Goal: Find specific page/section: Locate a particular part of the current website

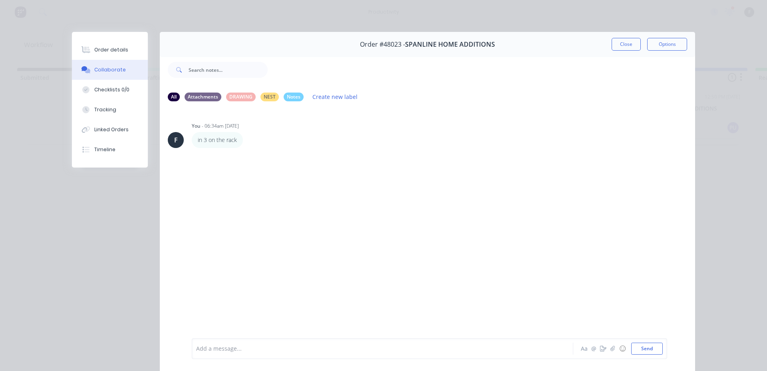
click at [618, 34] on div "Order #48023 - SPANLINE HOME ADDITIONS Close Options" at bounding box center [427, 44] width 535 height 25
click at [616, 38] on button "Close" at bounding box center [625, 44] width 29 height 13
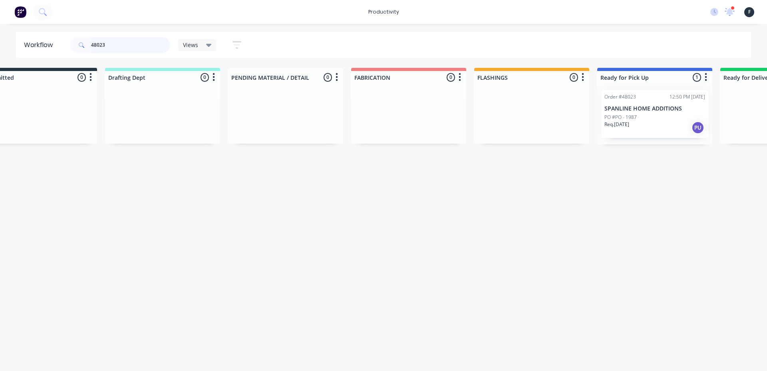
click at [147, 48] on input "48023" at bounding box center [130, 45] width 79 height 16
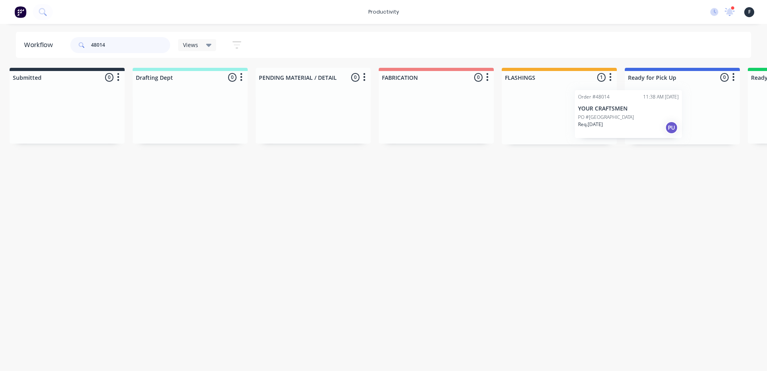
scroll to position [0, 10]
drag, startPoint x: 579, startPoint y: 121, endPoint x: 655, endPoint y: 122, distance: 75.5
click at [654, 122] on div "Submitted 0 Sort By Created date Required date Order number Customer name Most …" at bounding box center [650, 106] width 1332 height 77
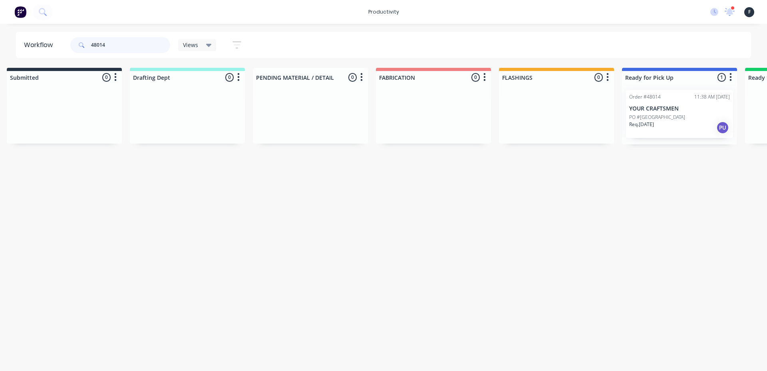
type input "48014"
click at [654, 121] on p "Req. [DATE]" at bounding box center [641, 124] width 25 height 7
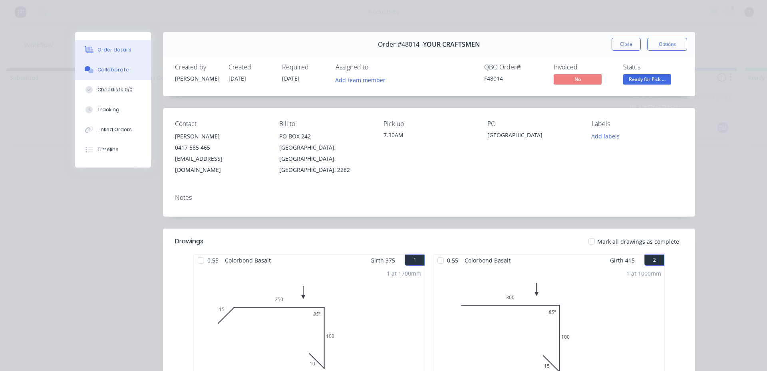
click at [110, 73] on div "Collaborate" at bounding box center [113, 69] width 32 height 7
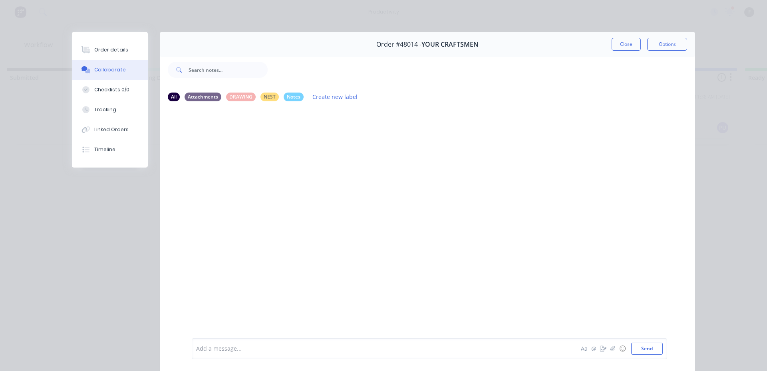
click at [259, 351] on div at bounding box center [370, 349] width 349 height 8
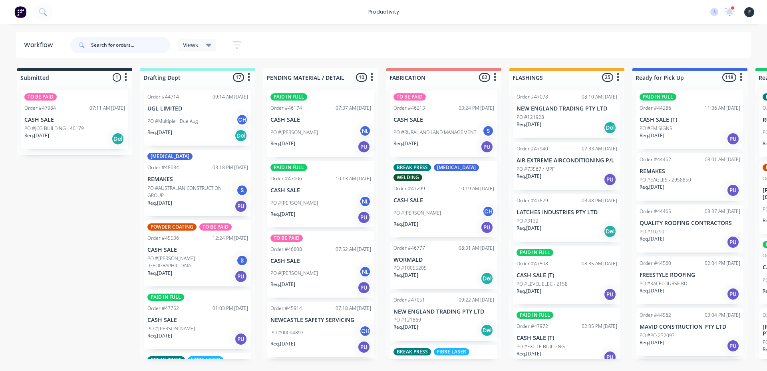
click at [131, 44] on input "text" at bounding box center [130, 45] width 79 height 16
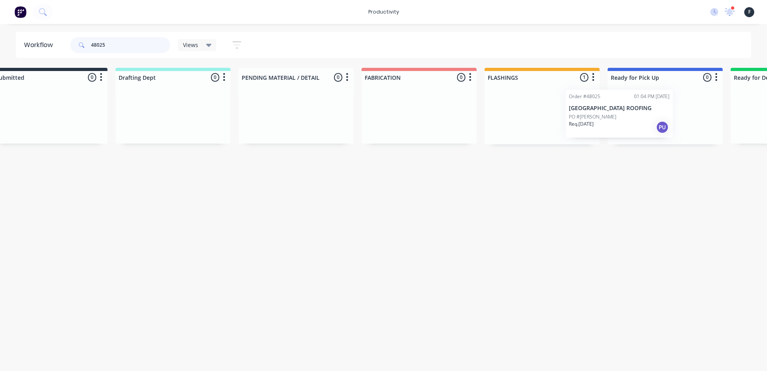
drag, startPoint x: 543, startPoint y: 129, endPoint x: 606, endPoint y: 127, distance: 63.1
click at [606, 127] on div "Submitted 0 Sort By Created date Required date Order number Customer name Most …" at bounding box center [635, 106] width 1332 height 77
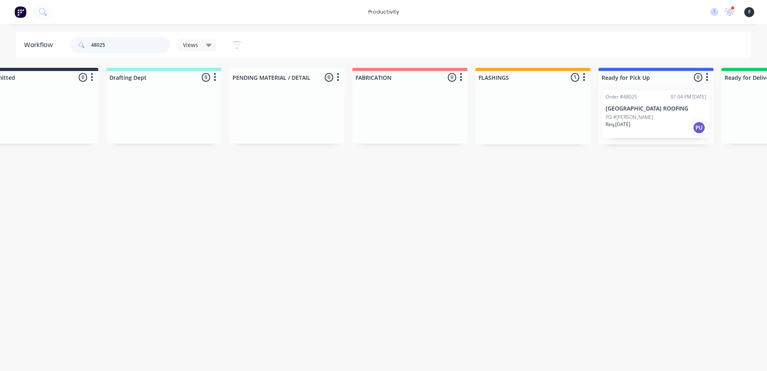
type input "48025"
click at [631, 120] on div "Order #48025 01:04 PM 23/09/25 LAKE VALLEY ROOFING PO #MAYFIELD Req. 24/09/25 PU" at bounding box center [655, 114] width 115 height 61
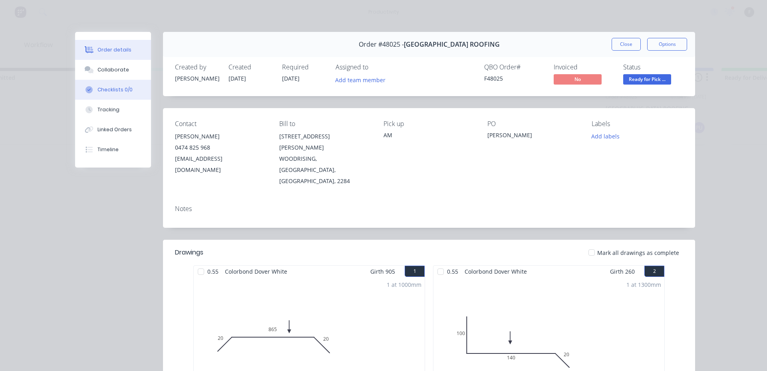
click at [84, 81] on button "Checklists 0/0" at bounding box center [113, 90] width 76 height 20
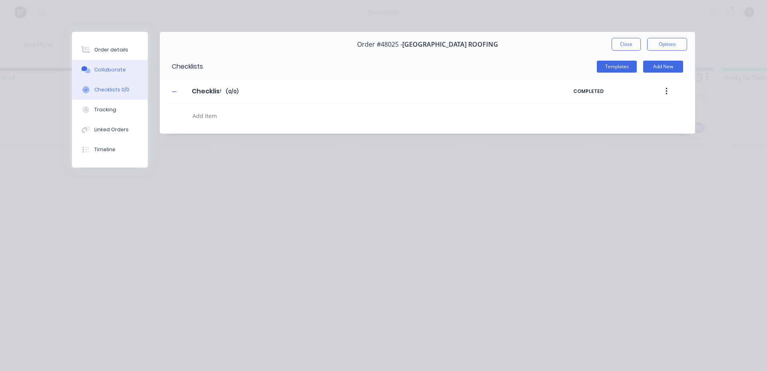
click at [83, 74] on button "Collaborate" at bounding box center [110, 70] width 76 height 20
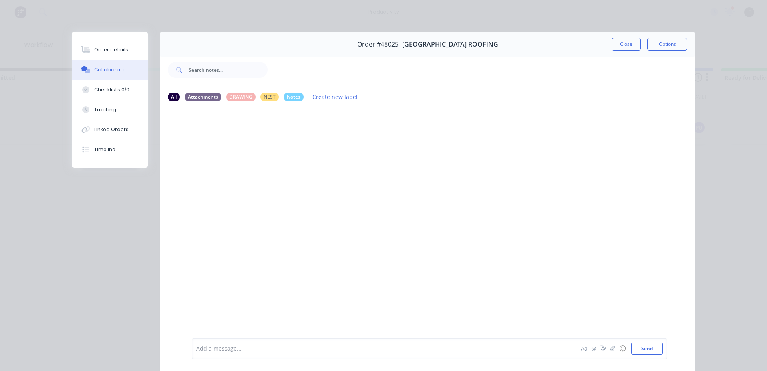
click at [205, 353] on div "Add a message..." at bounding box center [371, 349] width 350 height 12
